Goal: Task Accomplishment & Management: Manage account settings

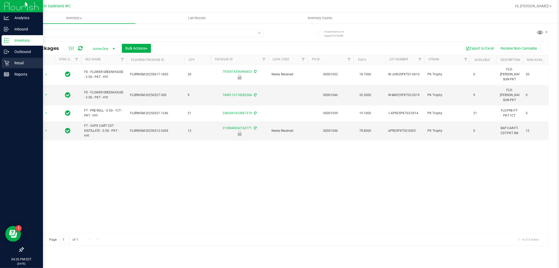
type input "pkt"
click at [2, 60] on div "Retail" at bounding box center [22, 63] width 41 height 10
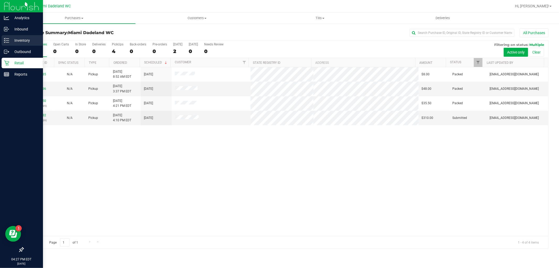
click at [4, 41] on icon at bounding box center [6, 40] width 5 height 5
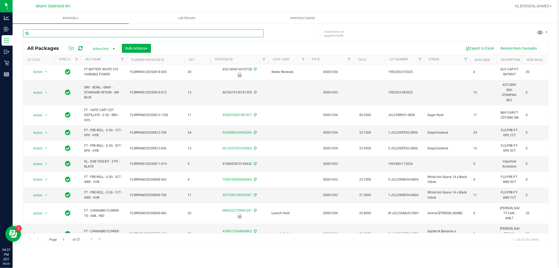
click at [74, 34] on input "text" at bounding box center [143, 33] width 241 height 8
type input "5144786888959603"
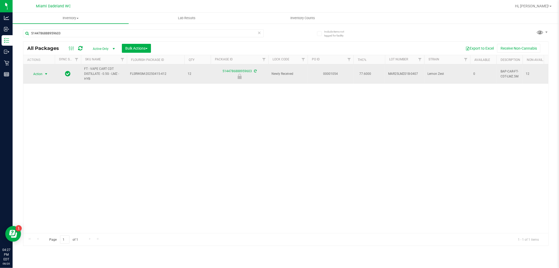
click at [41, 73] on span "Action" at bounding box center [36, 73] width 14 height 7
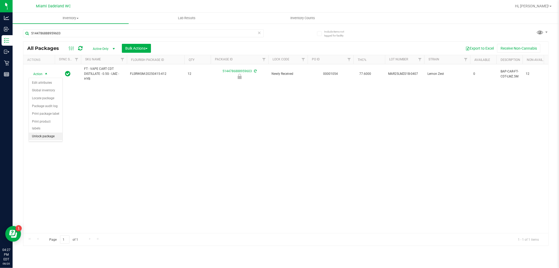
click at [41, 137] on li "Unlock package" at bounding box center [46, 136] width 34 height 8
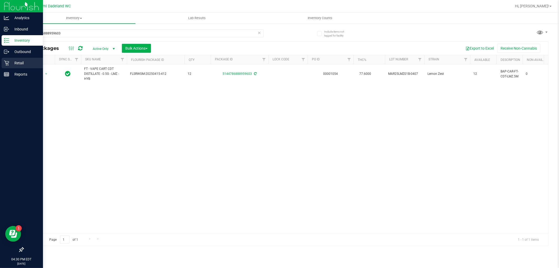
click at [11, 63] on p "Retail" at bounding box center [24, 63] width 31 height 6
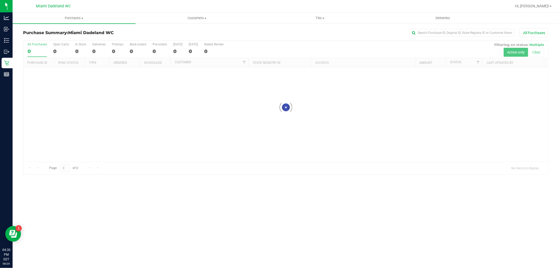
click at [145, 28] on div "Purchase Summary: Miami Dadeland WC All Purchases" at bounding box center [286, 34] width 526 height 12
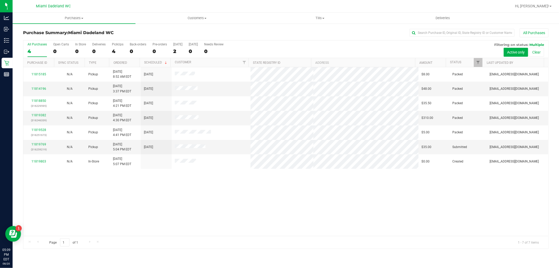
click at [277, 214] on div "11815185 N/A Pickup [DATE] 8:52 AM EDT 8/23/2025 $8.00 Packed [EMAIL_ADDRESS][D…" at bounding box center [285, 151] width 525 height 169
click at [304, 201] on div "11815185 N/A Pickup [DATE] 8:52 AM EDT 8/23/2025 $8.00 Packed [EMAIL_ADDRESS][D…" at bounding box center [285, 151] width 525 height 169
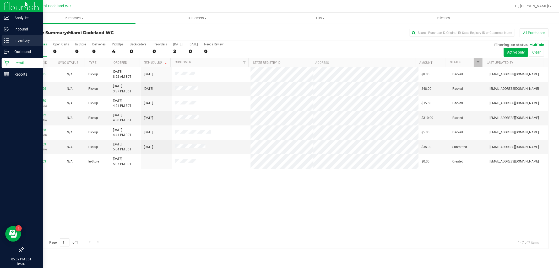
click at [4, 41] on icon at bounding box center [6, 40] width 5 height 5
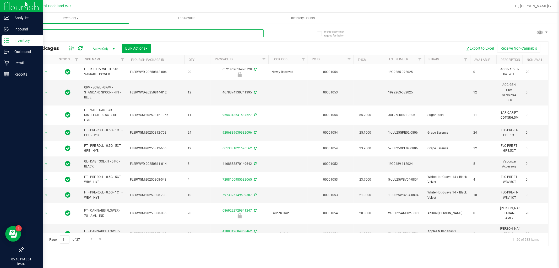
click at [91, 32] on input "text" at bounding box center [143, 33] width 241 height 8
type input "9520485248810742"
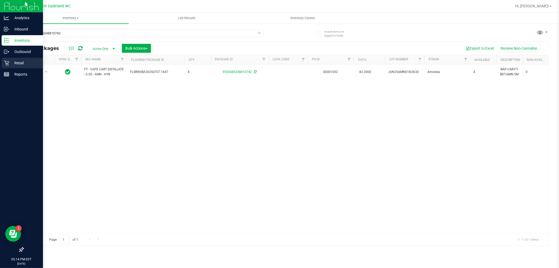
click at [4, 58] on div "Retail" at bounding box center [22, 63] width 41 height 10
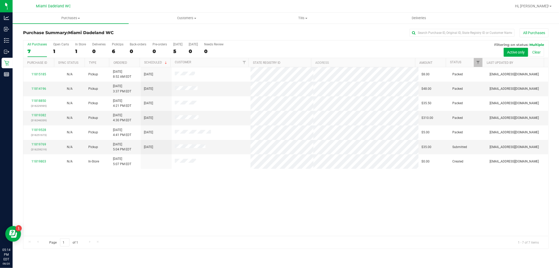
click at [185, 215] on div "11815185 N/A Pickup [DATE] 8:52 AM EDT 8/23/2025 $8.00 Packed [EMAIL_ADDRESS][D…" at bounding box center [285, 151] width 525 height 169
click at [43, 146] on link "11819769" at bounding box center [38, 144] width 15 height 4
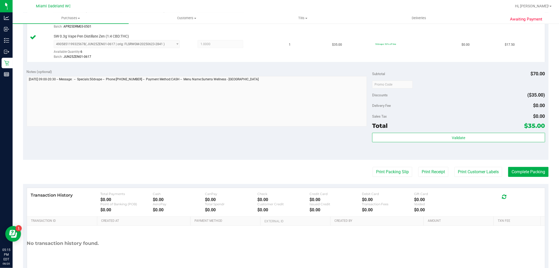
scroll to position [175, 0]
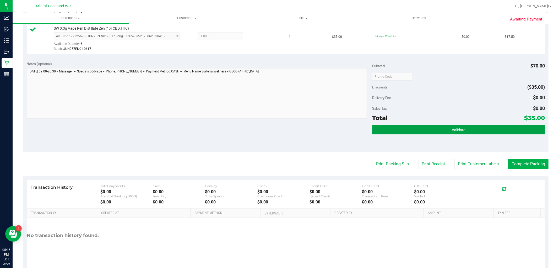
click at [461, 129] on span "Validate" at bounding box center [458, 130] width 13 height 4
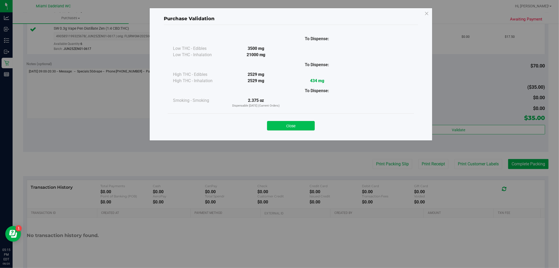
click at [312, 127] on button "Close" at bounding box center [291, 125] width 48 height 9
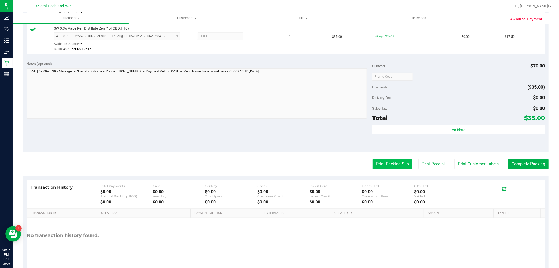
click at [392, 166] on button "Print Packing Slip" at bounding box center [393, 164] width 40 height 10
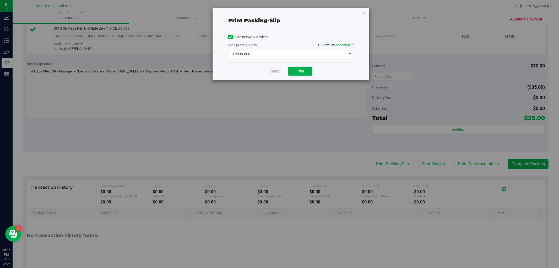
click at [275, 69] on link "Cancel" at bounding box center [274, 71] width 11 height 6
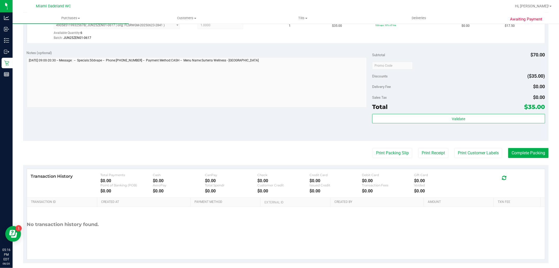
scroll to position [192, 0]
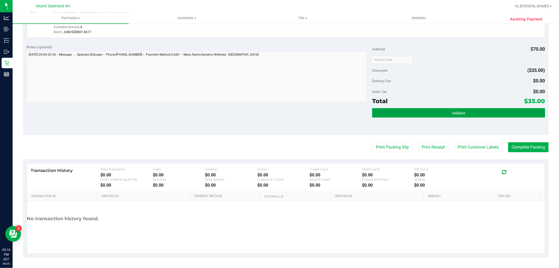
click at [441, 116] on button "Validate" at bounding box center [458, 112] width 173 height 9
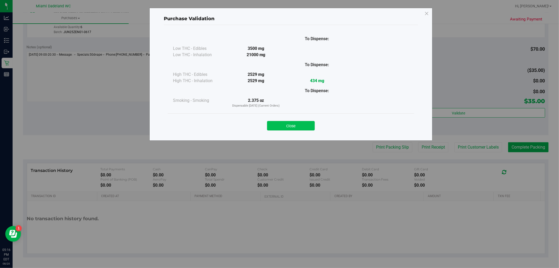
click at [289, 129] on button "Close" at bounding box center [291, 125] width 48 height 9
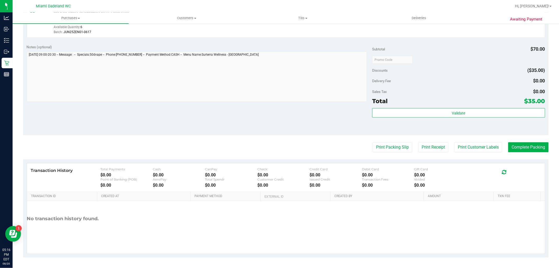
drag, startPoint x: 379, startPoint y: 148, endPoint x: 380, endPoint y: 153, distance: 4.8
click at [380, 153] on purchase-details "Back Edit Purchase Cancel Purchase View Profile # 11819769 BioTrack ID: - Submi…" at bounding box center [286, 47] width 526 height 420
click at [380, 146] on button "Print Packing Slip" at bounding box center [393, 147] width 40 height 10
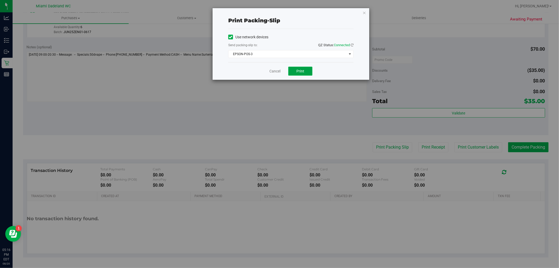
click at [301, 72] on span "Print" at bounding box center [300, 71] width 8 height 4
click at [278, 73] on link "Cancel" at bounding box center [274, 71] width 11 height 6
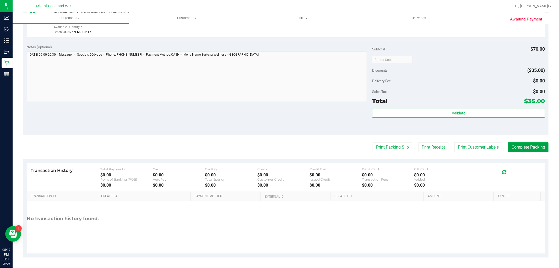
click at [524, 148] on button "Complete Packing" at bounding box center [528, 147] width 40 height 10
